Goal: Check status: Check status

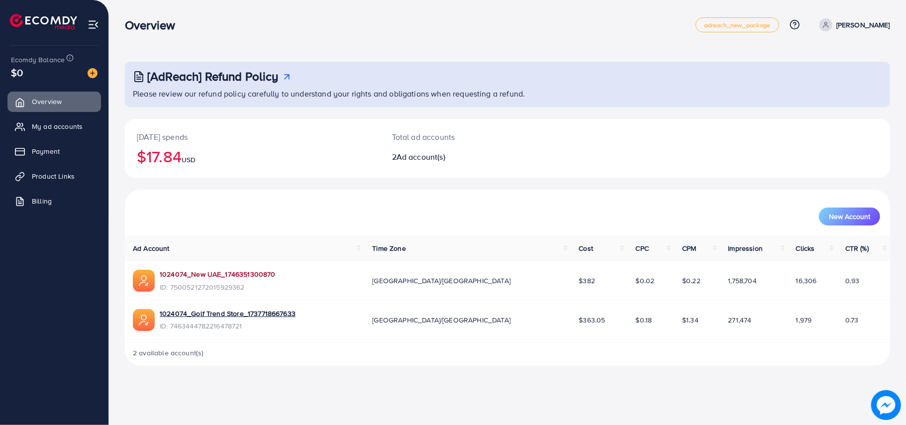
click at [191, 278] on link "1024074_New UAE_1746351300870" at bounding box center [218, 274] width 116 height 10
click at [207, 275] on link "1024074_New UAE_1746351300870" at bounding box center [218, 274] width 116 height 10
click at [225, 275] on link "1024074_New UAE_1746351300870" at bounding box center [218, 274] width 116 height 10
click at [205, 279] on div "1024074_New UAE_1746351300870 ID: 7500521272015929362" at bounding box center [218, 280] width 116 height 23
click at [205, 271] on link "1024074_New UAE_1746351300870" at bounding box center [218, 274] width 116 height 10
